Goal: Information Seeking & Learning: Check status

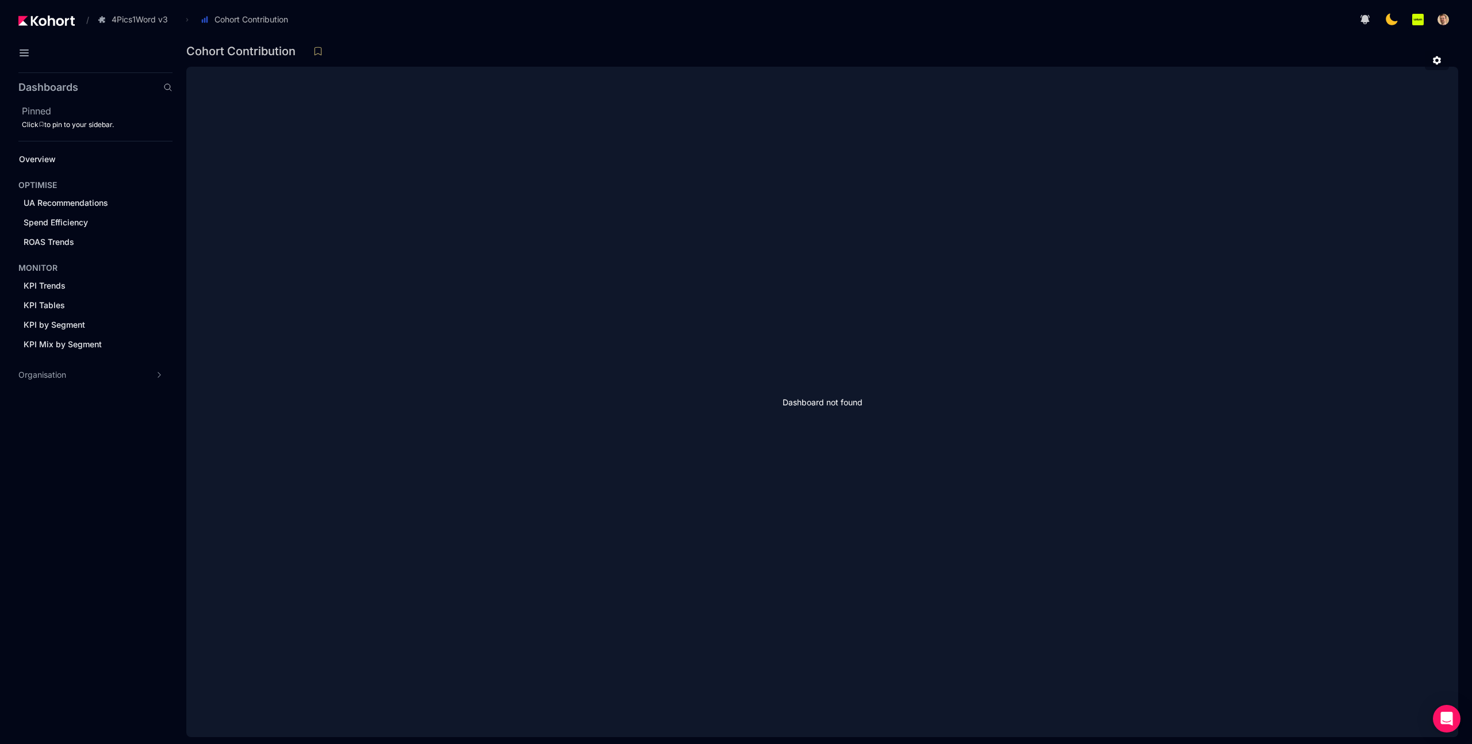
click at [754, 187] on div "Dashboard not found" at bounding box center [822, 402] width 1272 height 671
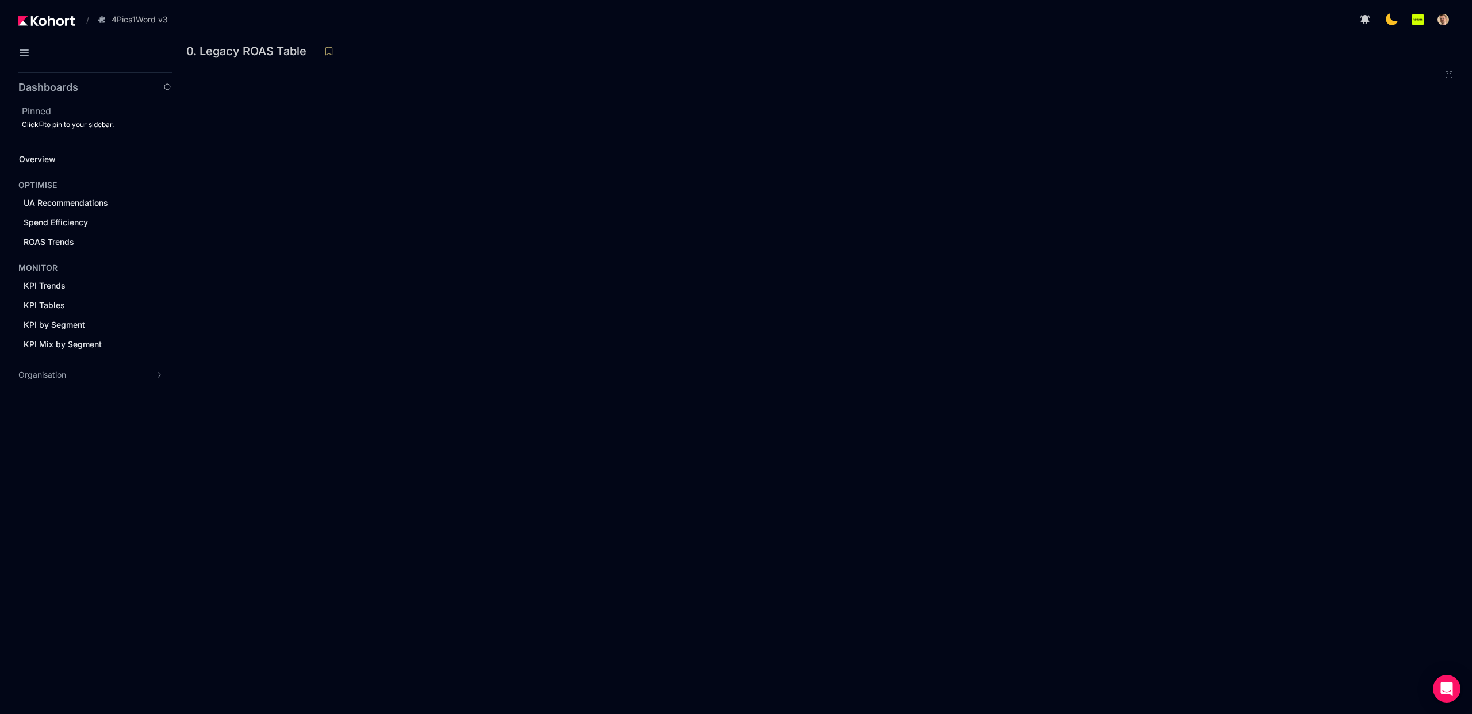
click at [899, 64] on div "0. Legacy ROAS Table" at bounding box center [822, 55] width 1272 height 24
